Goal: Find specific page/section

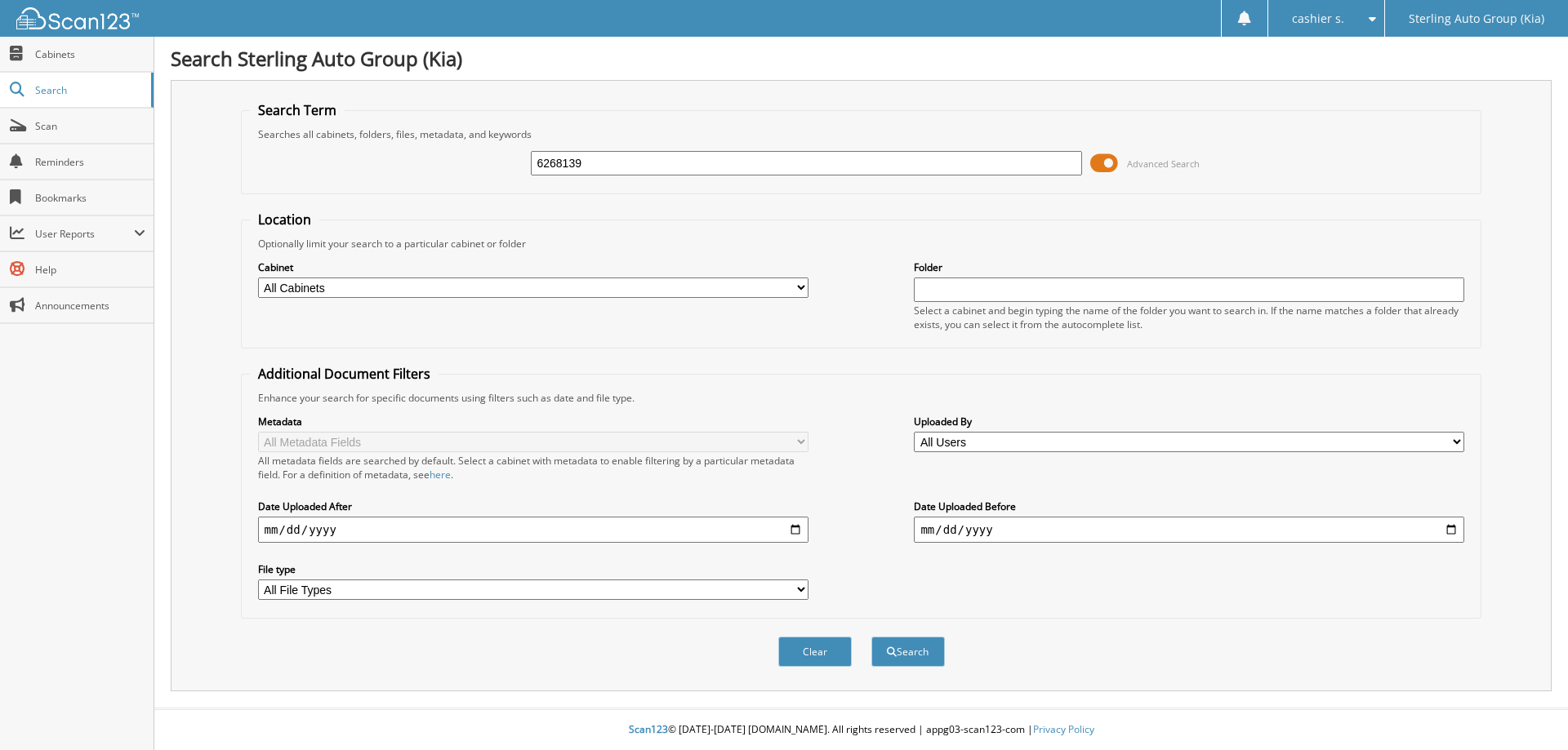
type input "6268139"
click at [871, 637] on button "Search" at bounding box center [908, 652] width 73 height 30
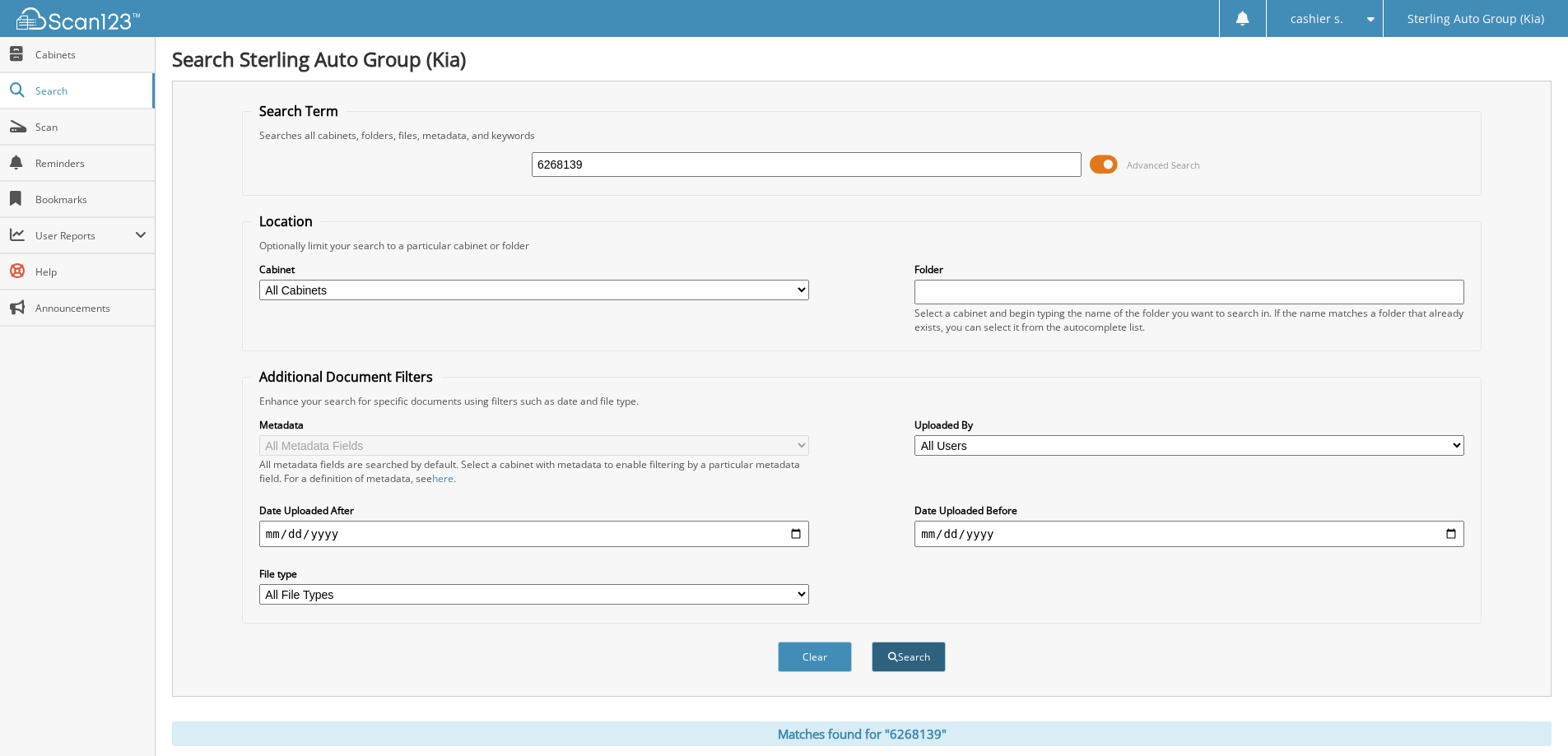
click at [924, 659] on button "Search" at bounding box center [908, 657] width 74 height 30
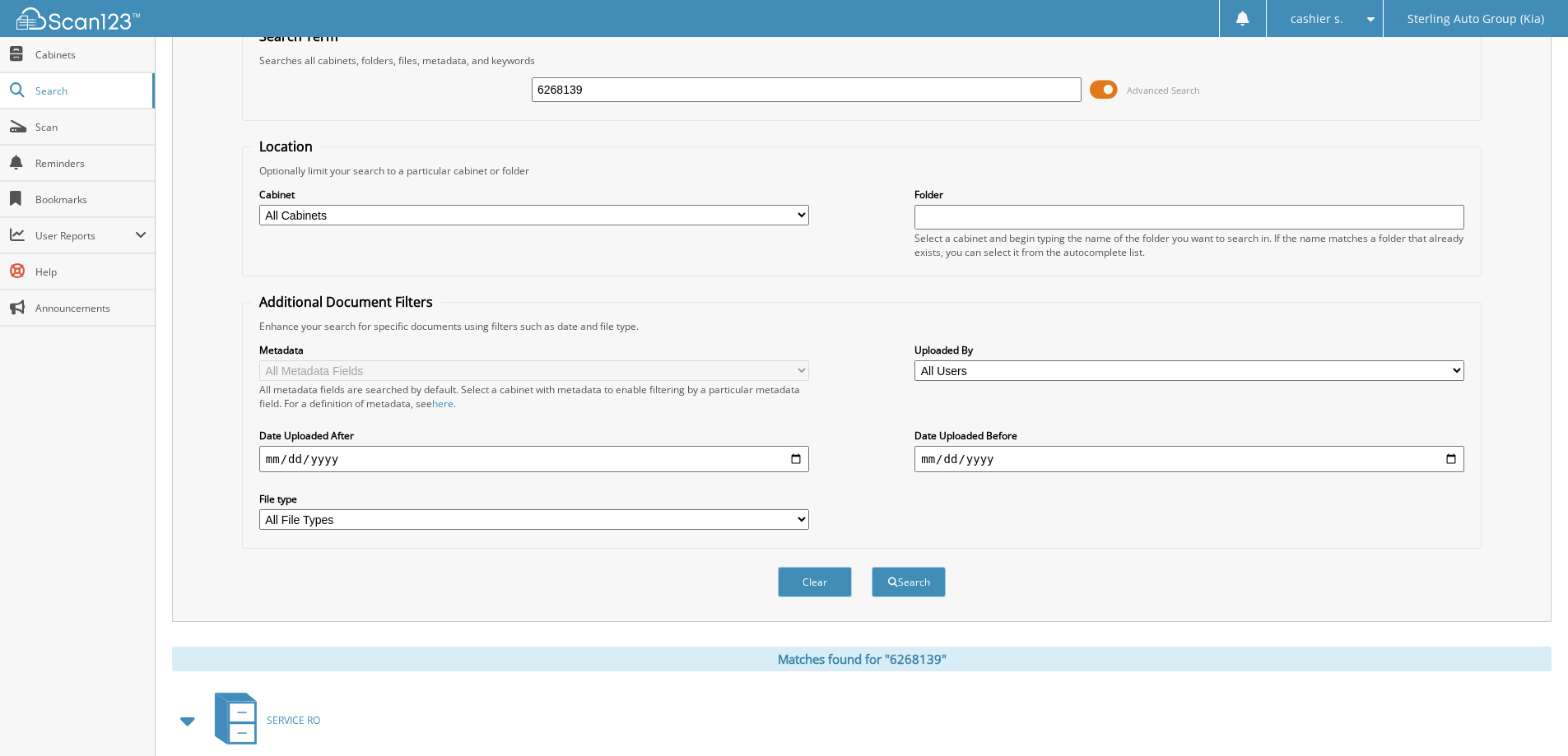
scroll to position [228, 0]
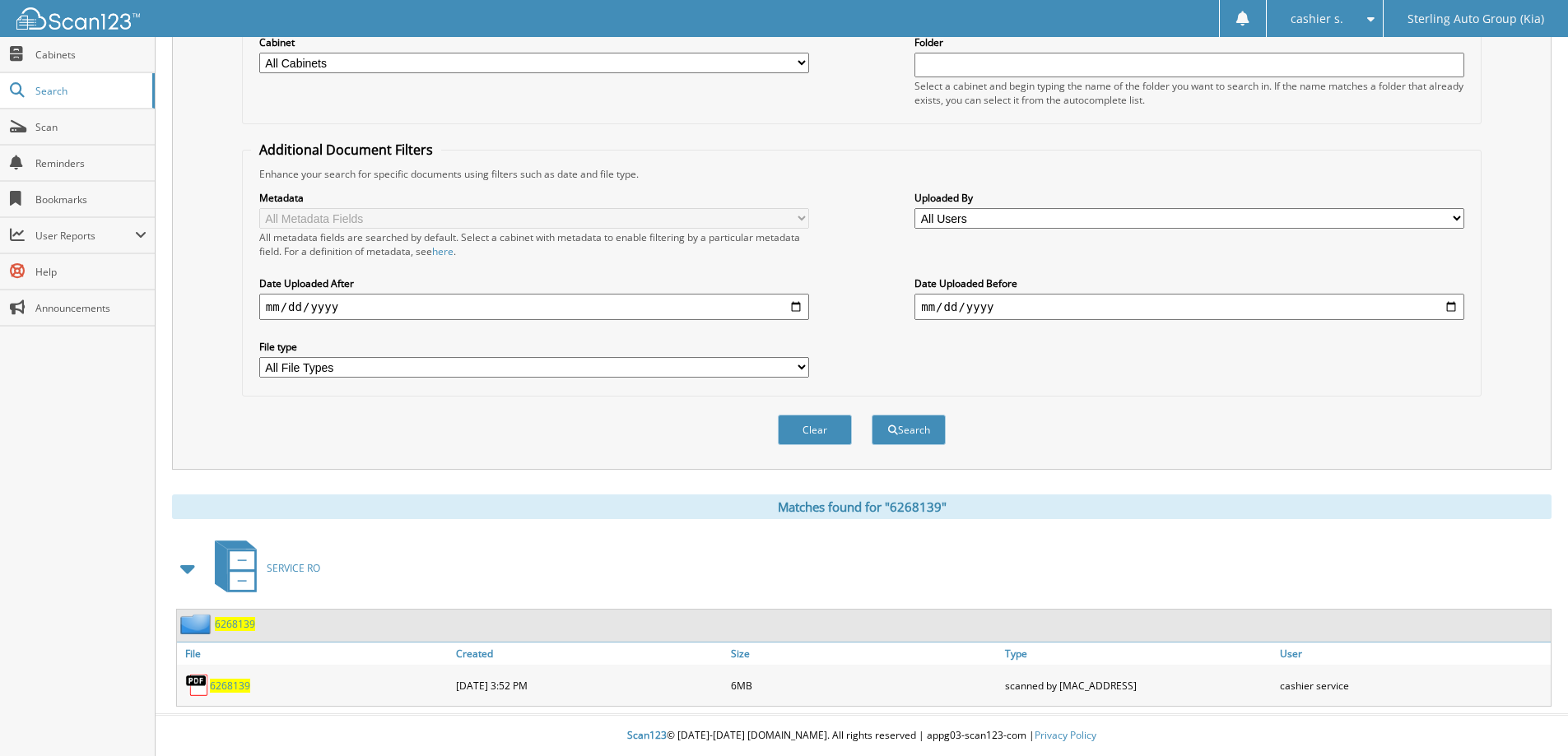
click at [233, 687] on span "6268139" at bounding box center [230, 686] width 41 height 14
click at [232, 687] on span "6268139" at bounding box center [230, 686] width 41 height 14
click at [219, 677] on div "6268139" at bounding box center [314, 685] width 275 height 33
click at [230, 684] on span "6268139" at bounding box center [230, 686] width 41 height 14
